Goal: Information Seeking & Learning: Learn about a topic

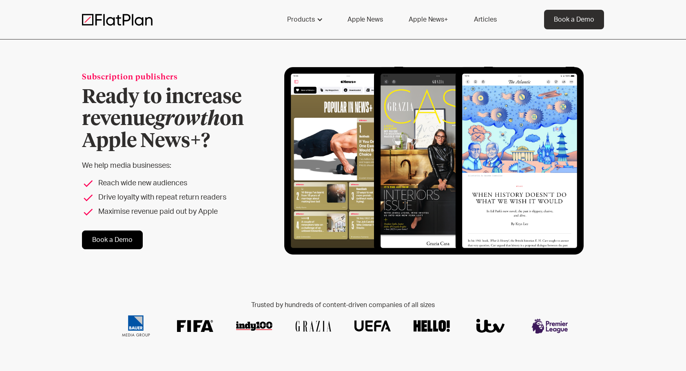
click at [365, 22] on link "Apple News" at bounding box center [365, 20] width 55 height 20
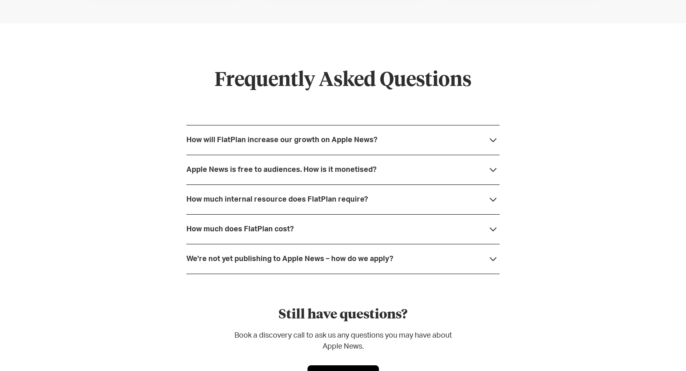
scroll to position [2135, 0]
click at [352, 203] on div "How much internal resource does FlatPlan require?" at bounding box center [276, 200] width 181 height 8
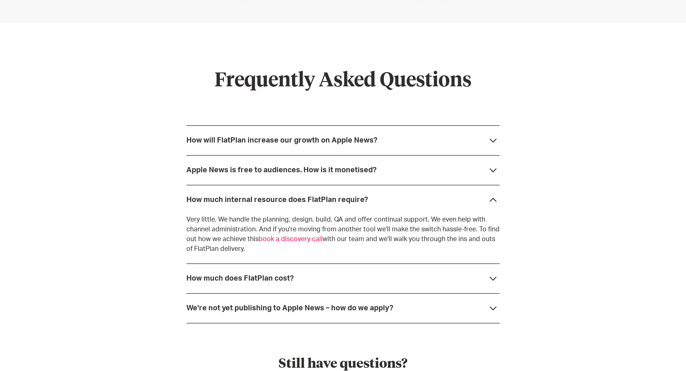
click at [352, 204] on div "How much internal resource does FlatPlan require?" at bounding box center [276, 200] width 181 height 8
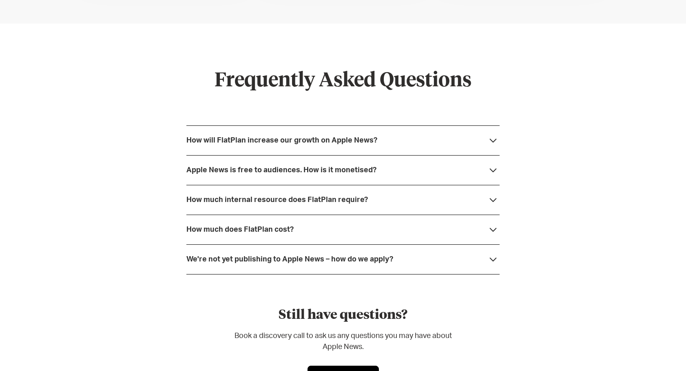
click at [348, 226] on div "How much does FlatPlan cost?" at bounding box center [342, 230] width 313 height 30
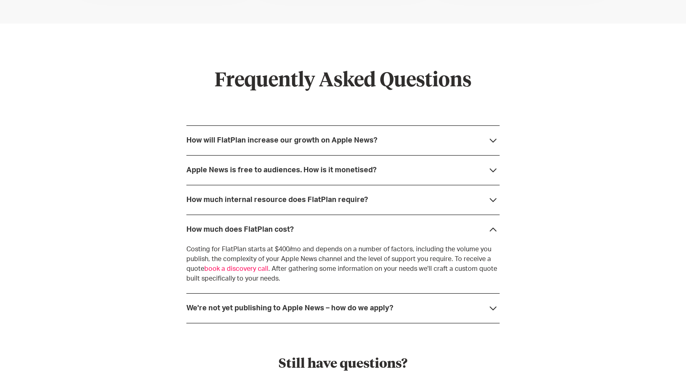
click at [348, 231] on div "How much does FlatPlan cost?" at bounding box center [342, 230] width 313 height 30
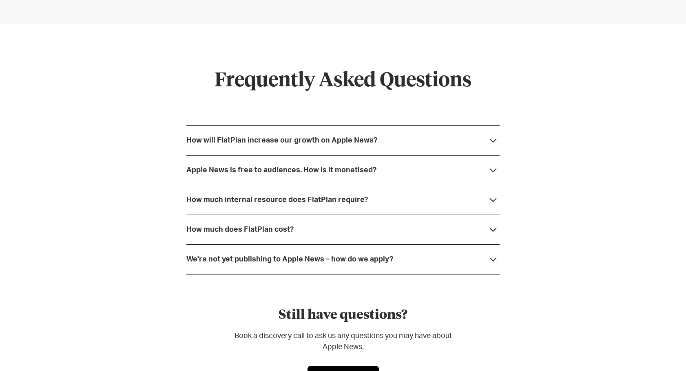
click at [347, 207] on div "How much internal resource does FlatPlan require?" at bounding box center [342, 200] width 313 height 30
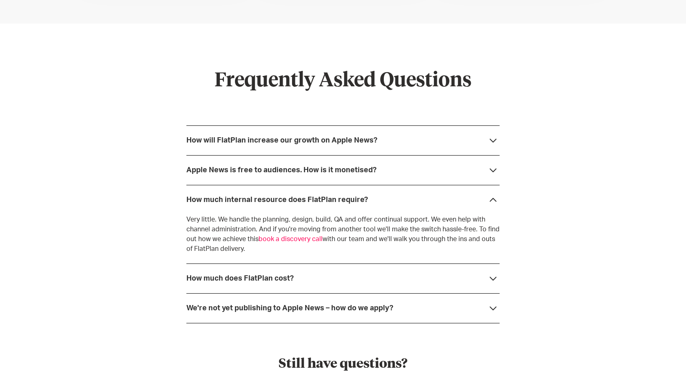
click at [347, 207] on div "How much internal resource does FlatPlan require?" at bounding box center [342, 200] width 313 height 30
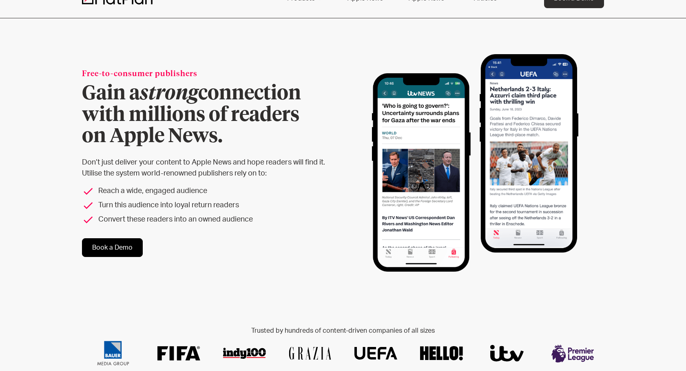
scroll to position [0, 0]
